Goal: Task Accomplishment & Management: Use online tool/utility

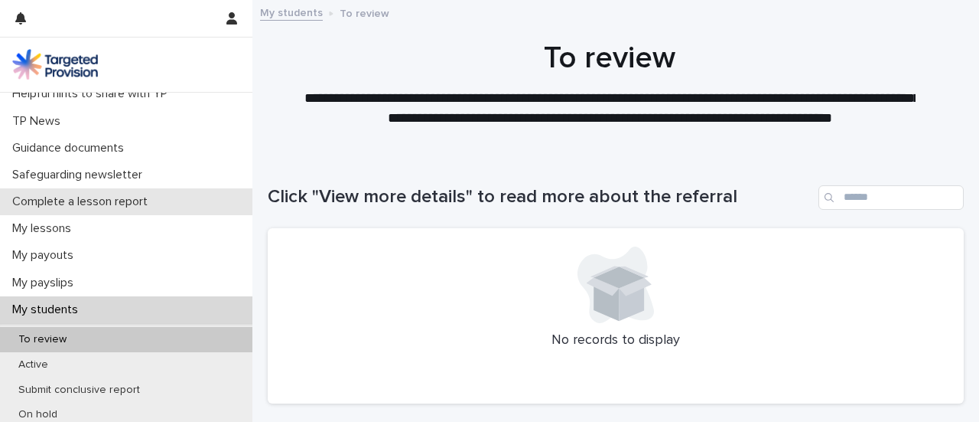
scroll to position [95, 0]
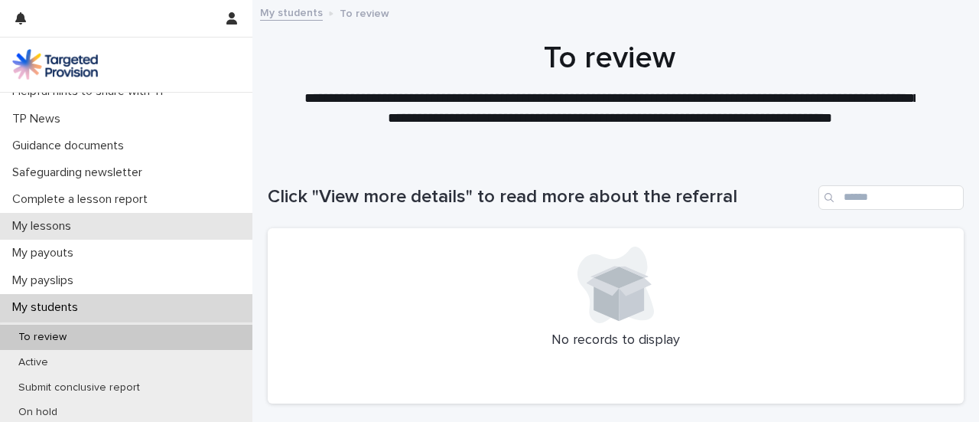
click at [86, 218] on div "My lessons" at bounding box center [126, 226] width 253 height 27
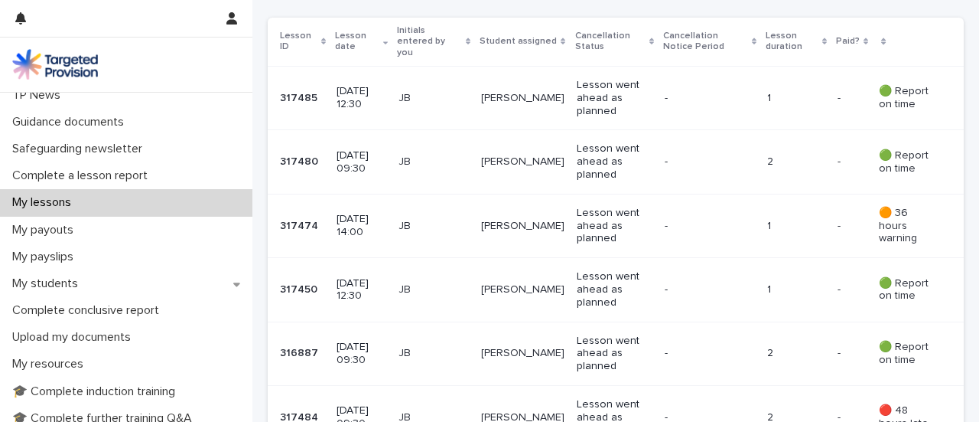
scroll to position [126, 0]
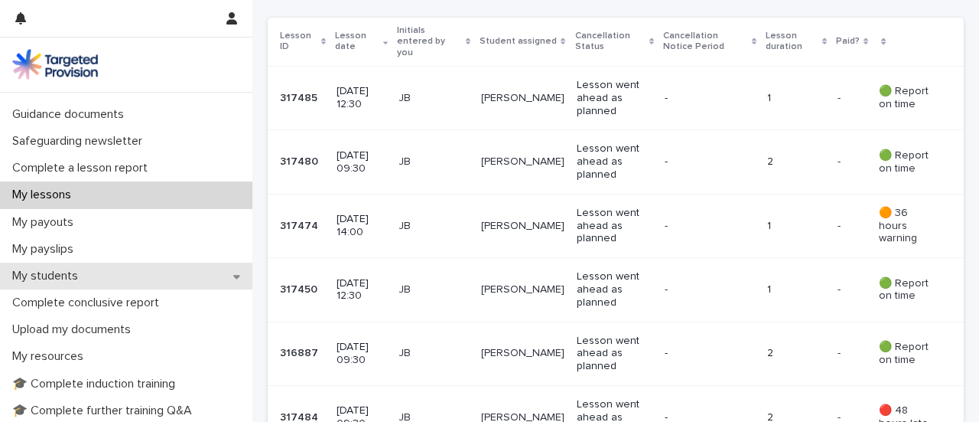
click at [150, 268] on div "My students" at bounding box center [126, 275] width 253 height 27
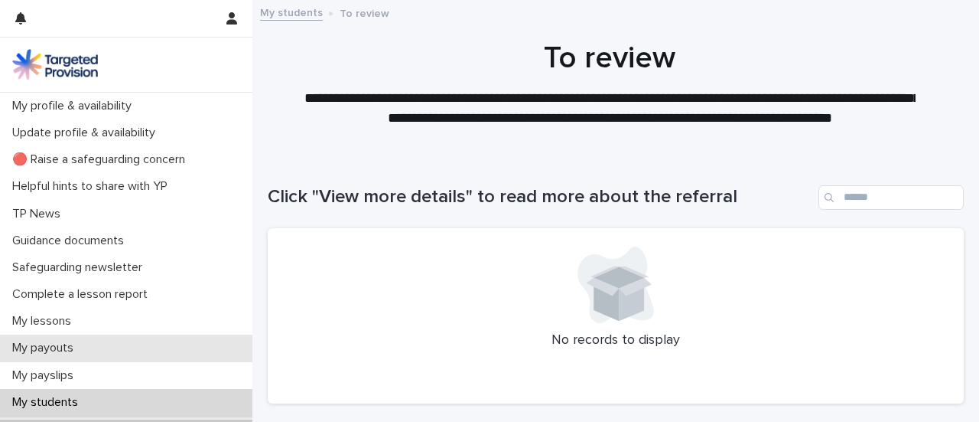
scroll to position [106, 0]
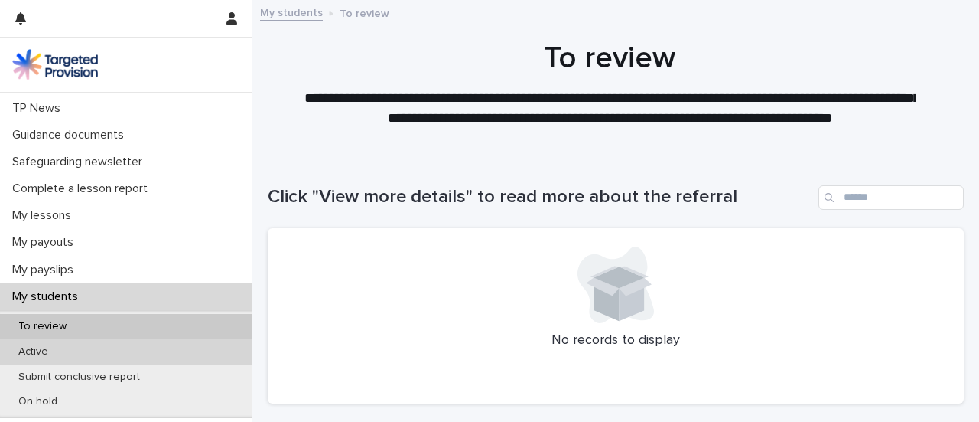
click at [99, 352] on div "Active" at bounding box center [126, 351] width 253 height 25
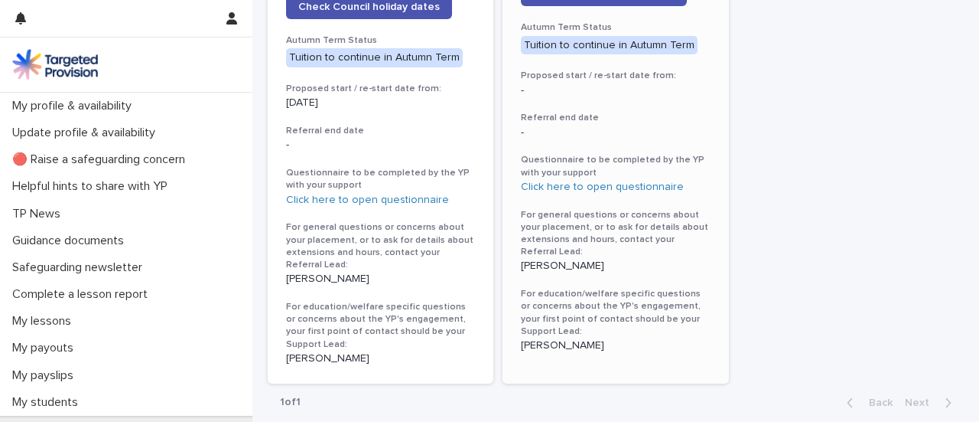
scroll to position [966, 0]
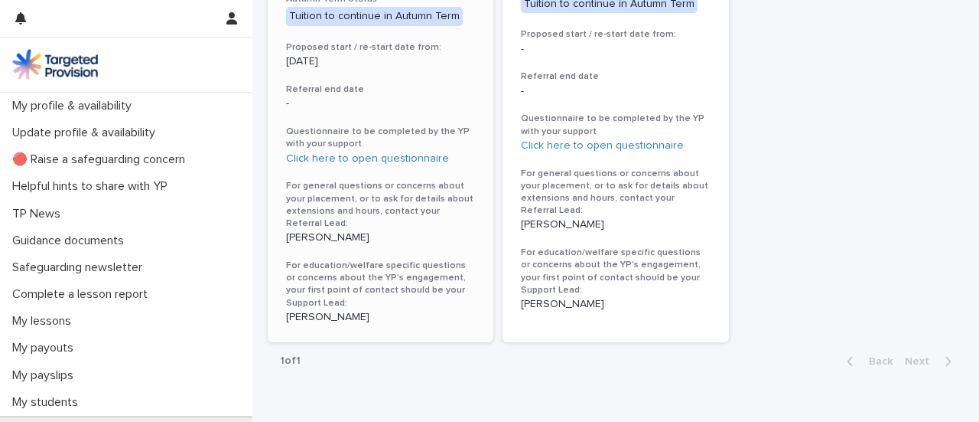
click at [342, 231] on p "[PERSON_NAME]" at bounding box center [380, 237] width 189 height 13
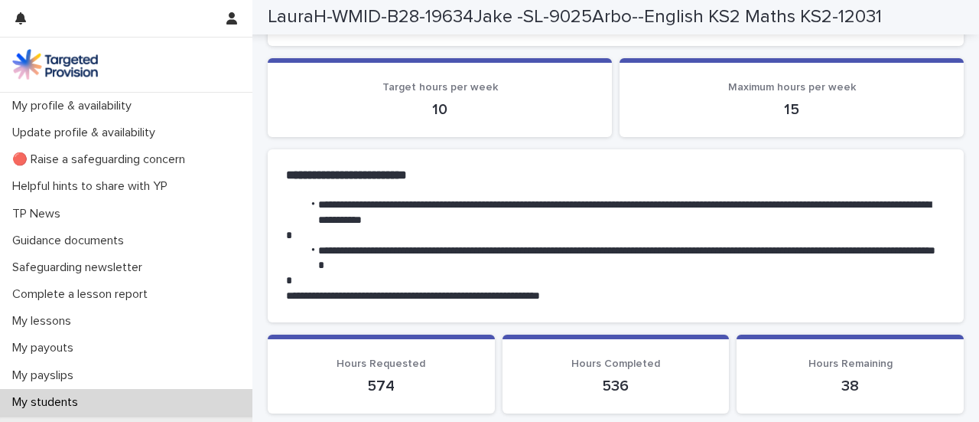
scroll to position [376, 0]
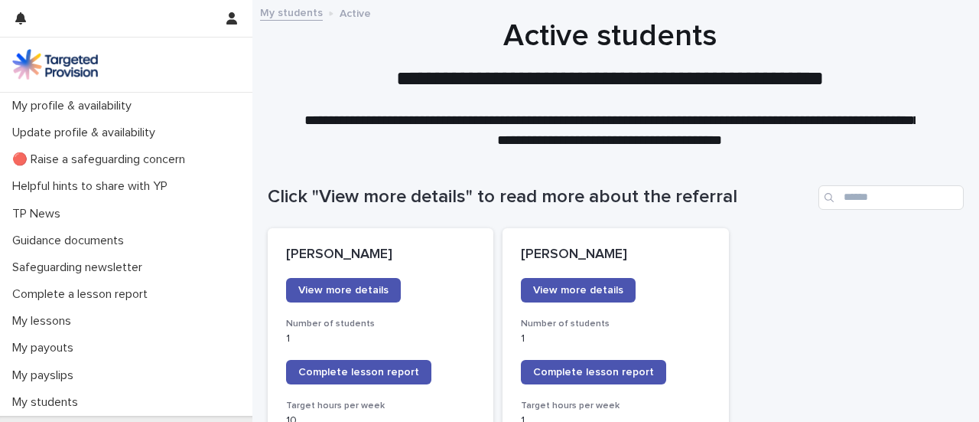
scroll to position [304, 0]
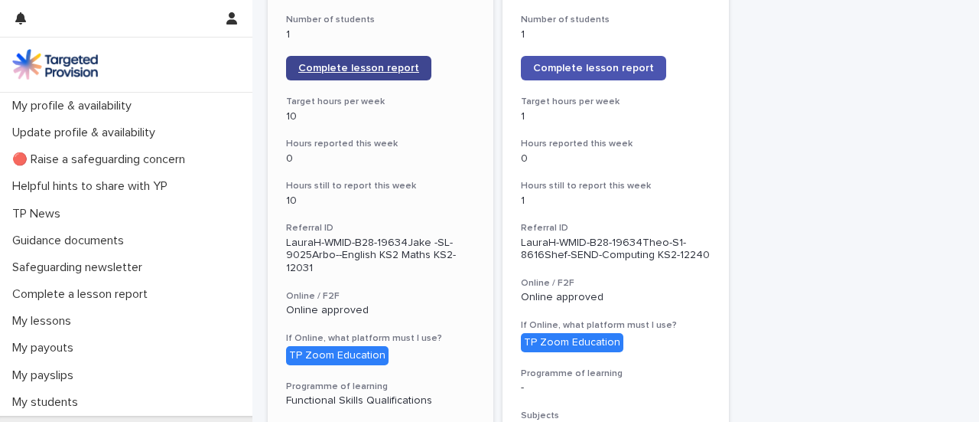
click at [372, 68] on span "Complete lesson report" at bounding box center [358, 68] width 121 height 11
